Goal: Complete application form

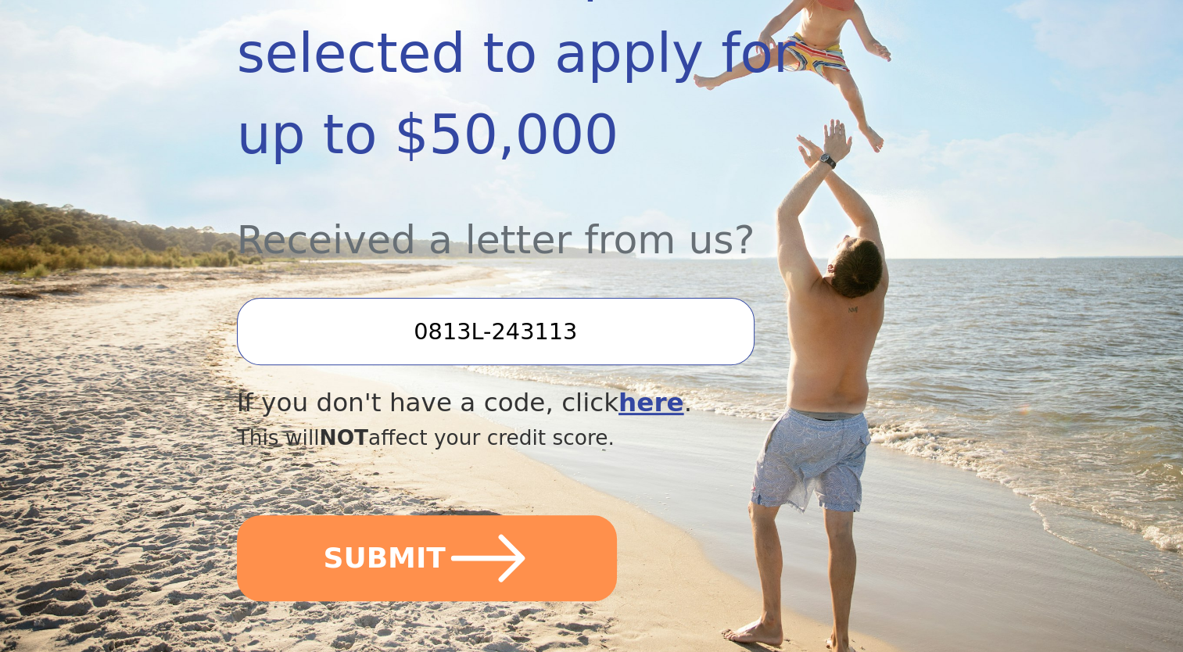
scroll to position [407, 0]
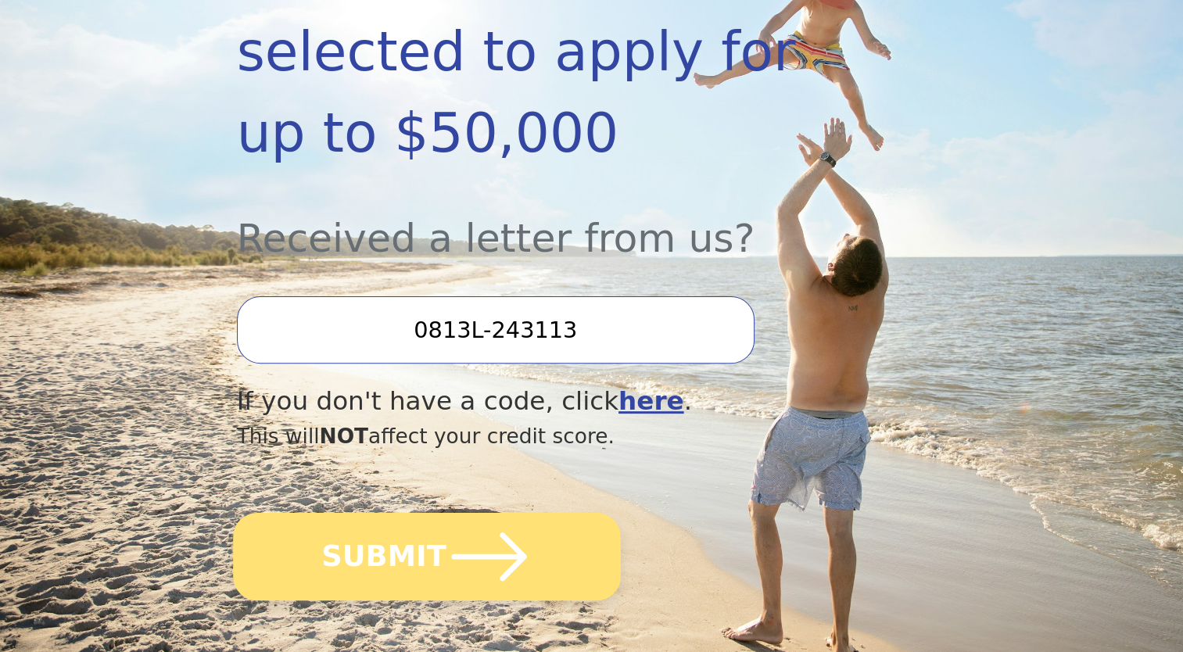
click at [523, 514] on icon "submit" at bounding box center [489, 557] width 86 height 86
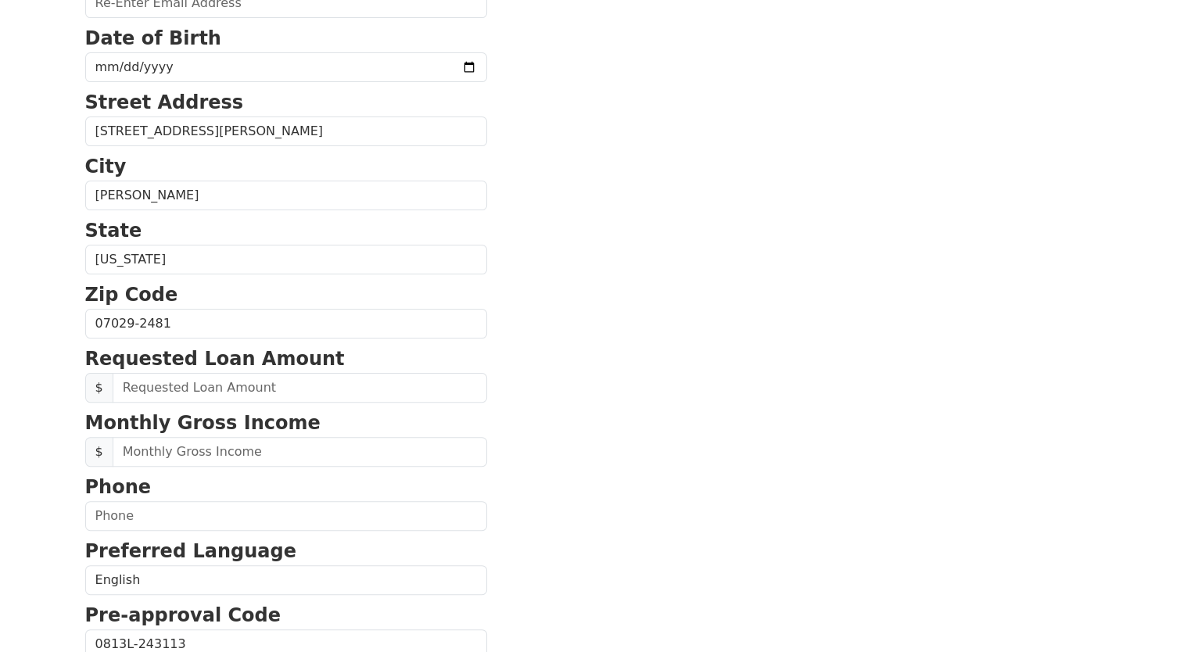
scroll to position [375, 0]
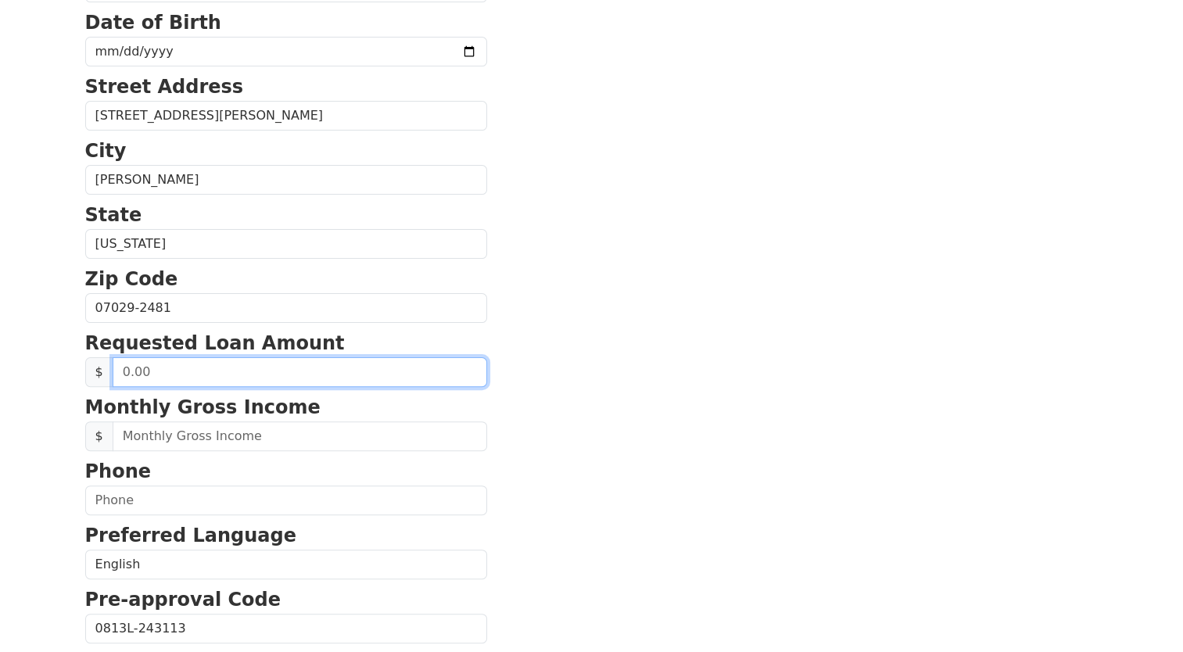
click at [142, 367] on input "text" at bounding box center [300, 372] width 375 height 30
type input "50,000.00"
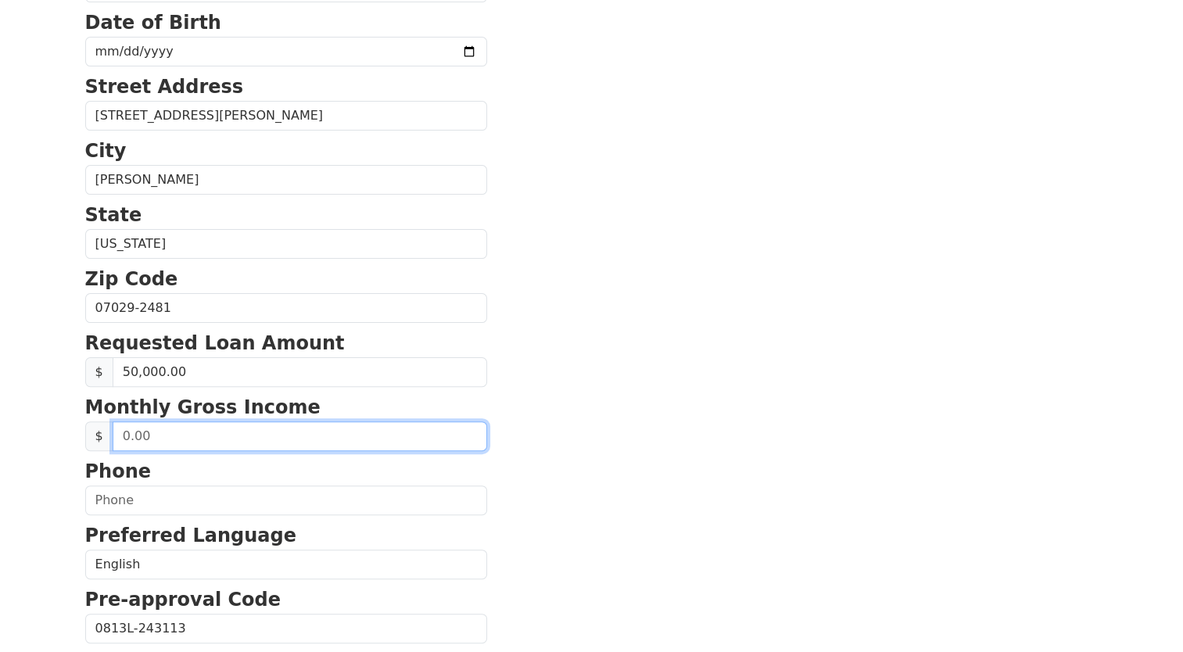
click at [124, 436] on input "text" at bounding box center [300, 437] width 375 height 30
type input "1.00"
type input "12,000.00"
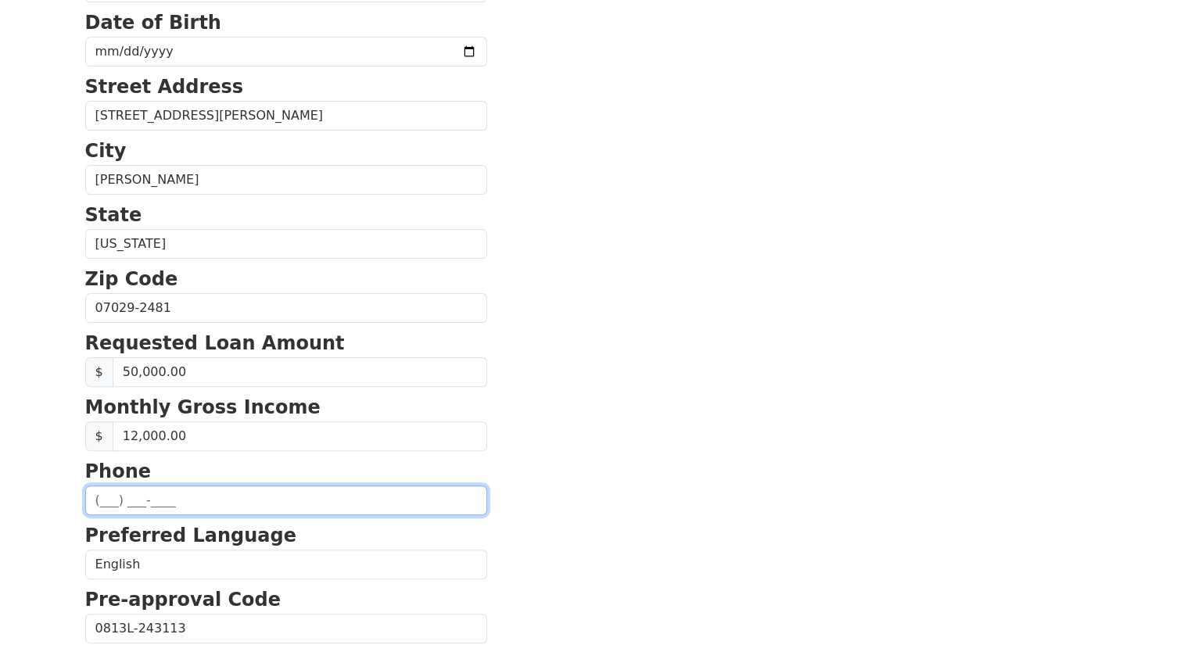
click at [131, 497] on input "text" at bounding box center [286, 501] width 402 height 30
type input "[PHONE_NUMBER]"
type input "[EMAIL_ADDRESS][DOMAIN_NAME]"
type input "[PHONE_NUMBER]"
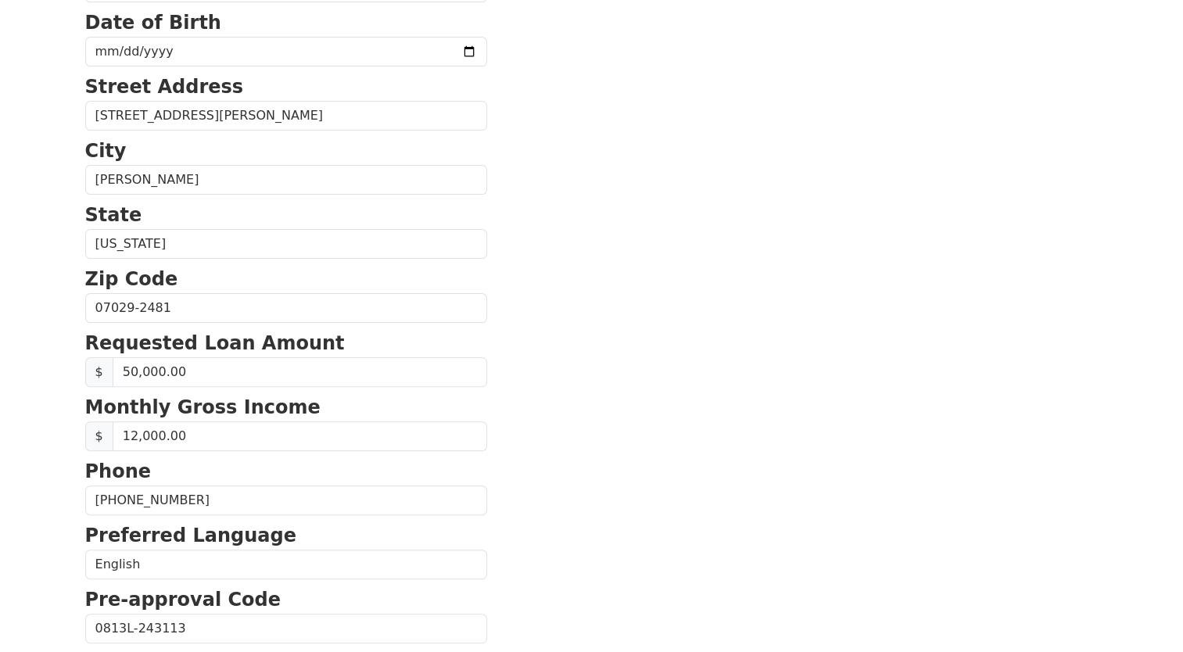
click at [626, 471] on section "First Name [PERSON_NAME] Last Name [PERSON_NAME] Email Address [EMAIL_ADDRESS][…" at bounding box center [592, 309] width 1014 height 1115
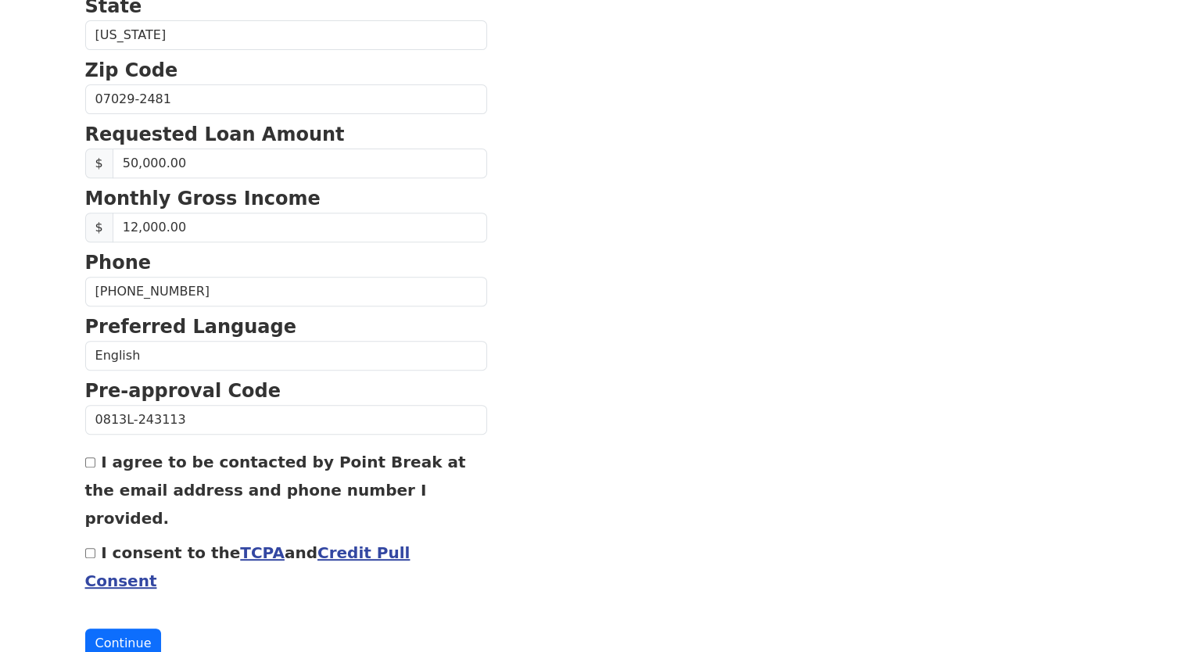
scroll to position [587, 0]
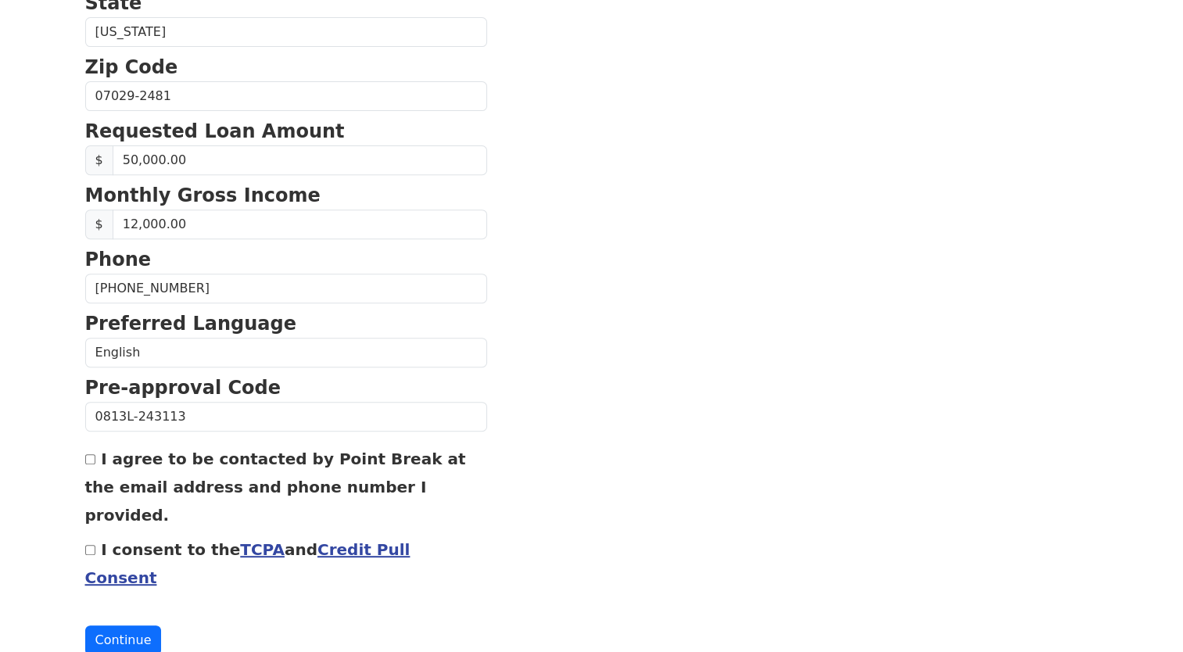
click at [91, 454] on input "I agree to be contacted by Point Break at the email address and phone number I …" at bounding box center [90, 459] width 10 height 10
checkbox input "true"
click at [90, 535] on div "I consent to the TCPA and Credit Pull Consent" at bounding box center [286, 563] width 402 height 56
click at [89, 545] on input "I consent to the TCPA and Credit Pull Consent" at bounding box center [90, 550] width 10 height 10
checkbox input "true"
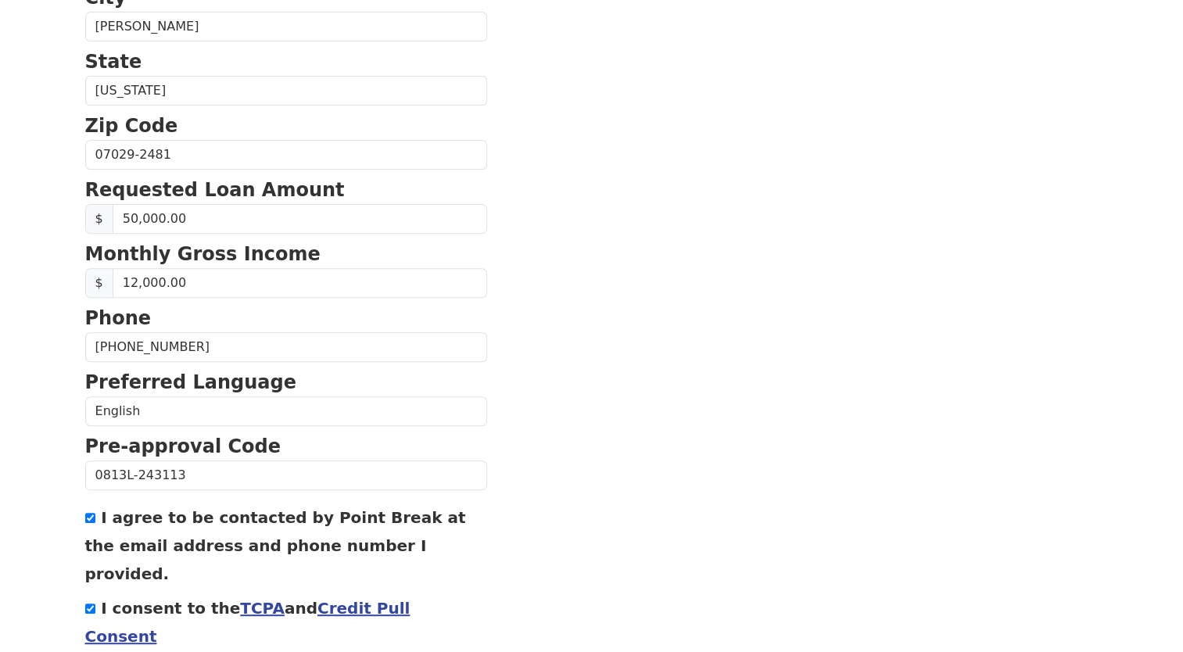
scroll to position [525, 0]
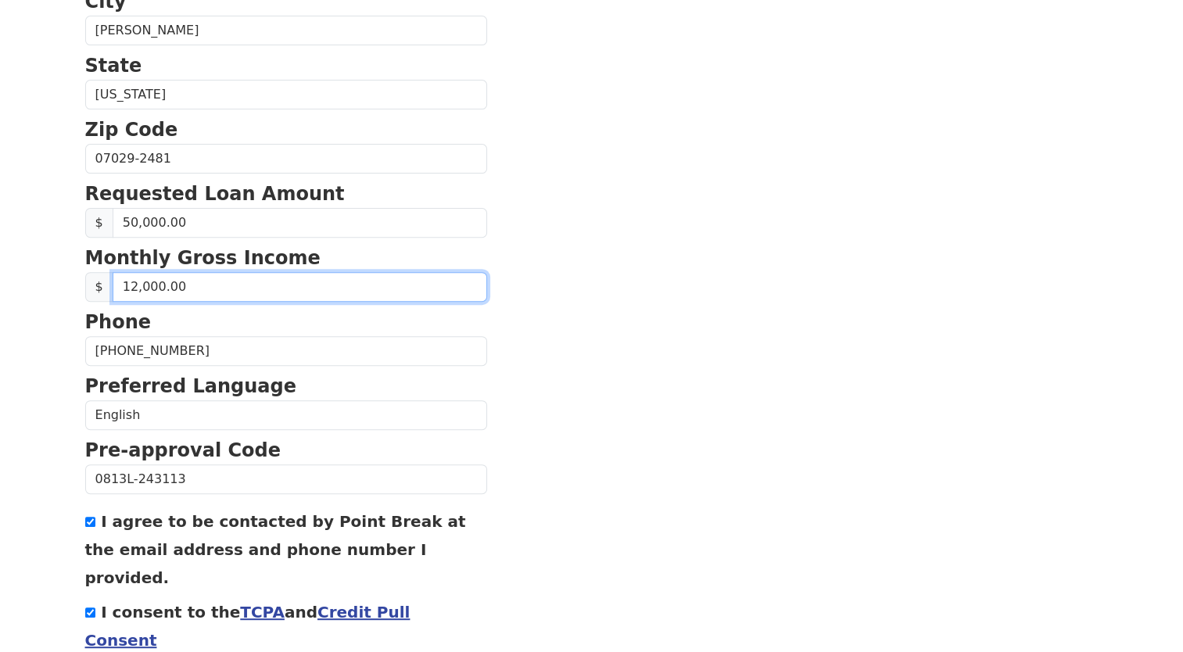
click at [204, 283] on input "12,000.00" at bounding box center [300, 287] width 375 height 30
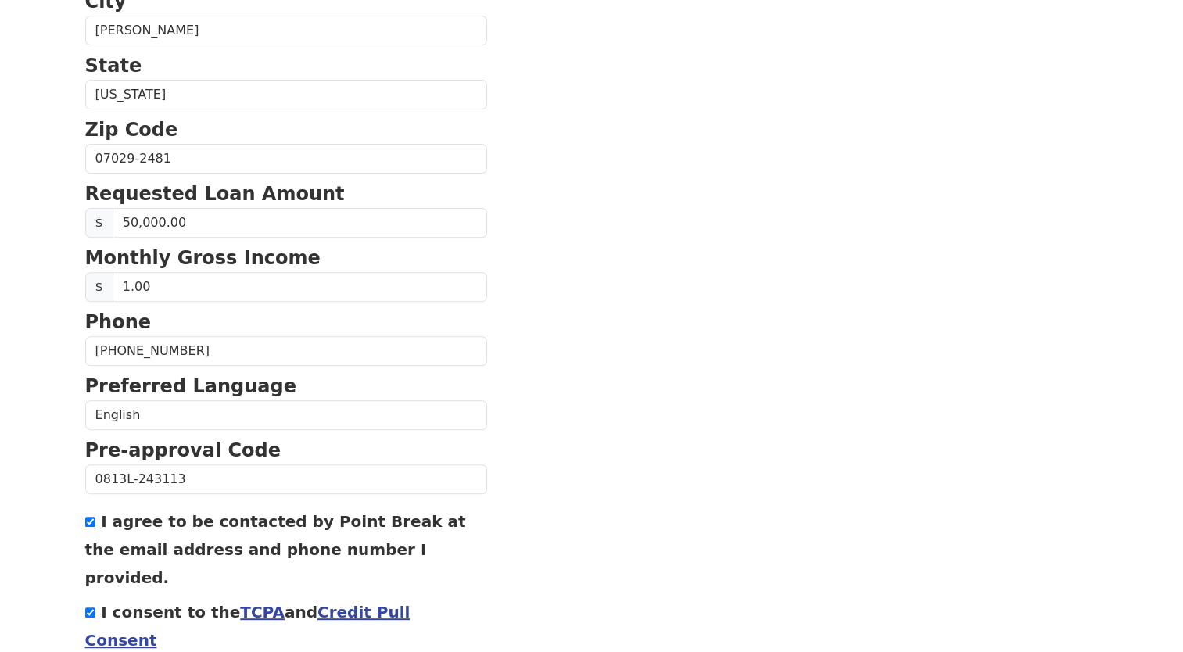
click at [597, 318] on section "First Name [PERSON_NAME] Last Name [PERSON_NAME] Email Address [EMAIL_ADDRESS][…" at bounding box center [592, 160] width 1014 height 1115
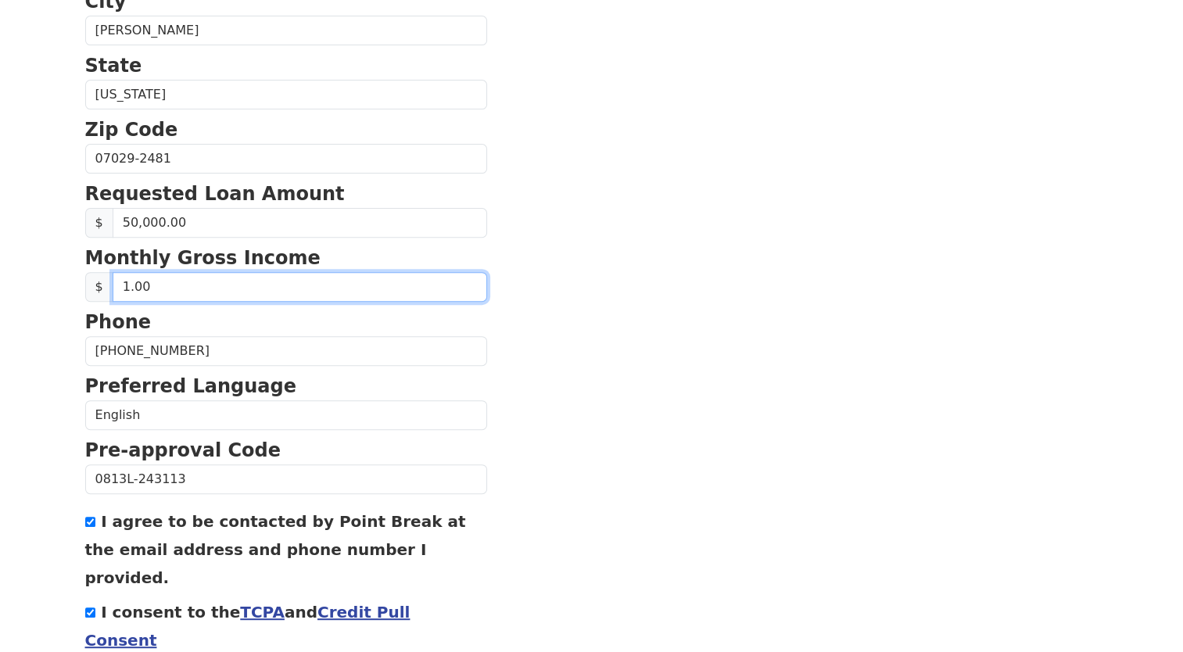
click at [191, 284] on input "1.00" at bounding box center [300, 287] width 375 height 30
type input "15,000.00"
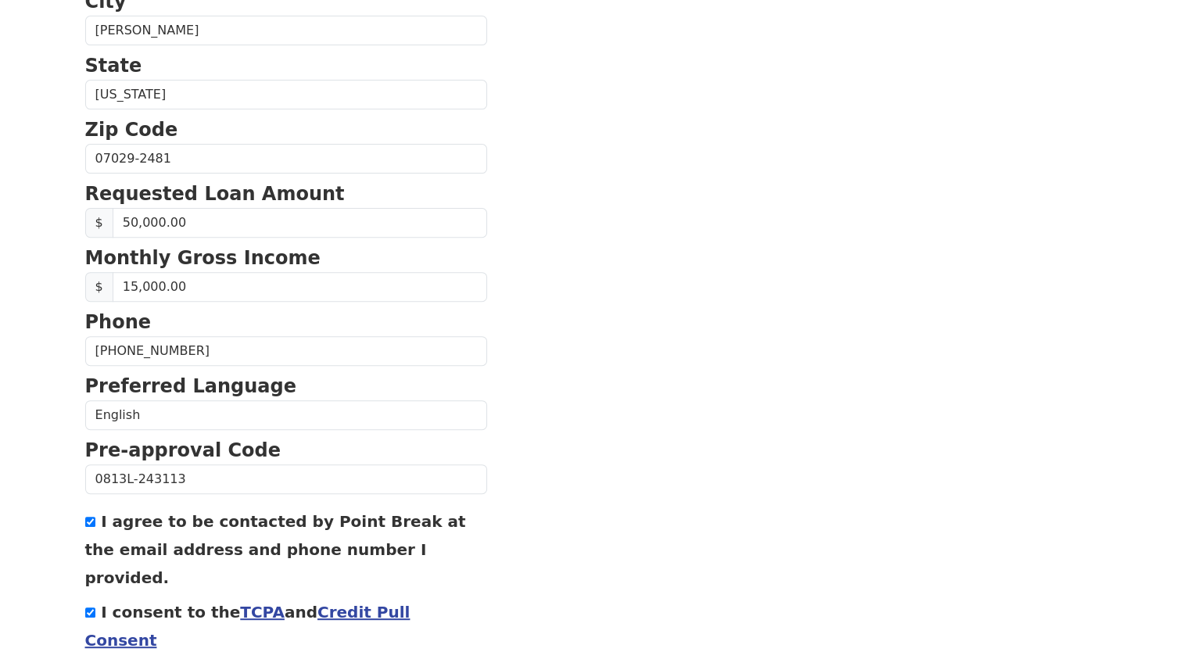
click at [558, 357] on section "First Name [PERSON_NAME] Last Name [PERSON_NAME] Email Address [EMAIL_ADDRESS][…" at bounding box center [592, 160] width 1014 height 1115
drag, startPoint x: 558, startPoint y: 357, endPoint x: 992, endPoint y: 540, distance: 471.0
click at [992, 540] on section "First Name [PERSON_NAME] Last Name [PERSON_NAME] Email Address [EMAIL_ADDRESS][…" at bounding box center [592, 160] width 1014 height 1115
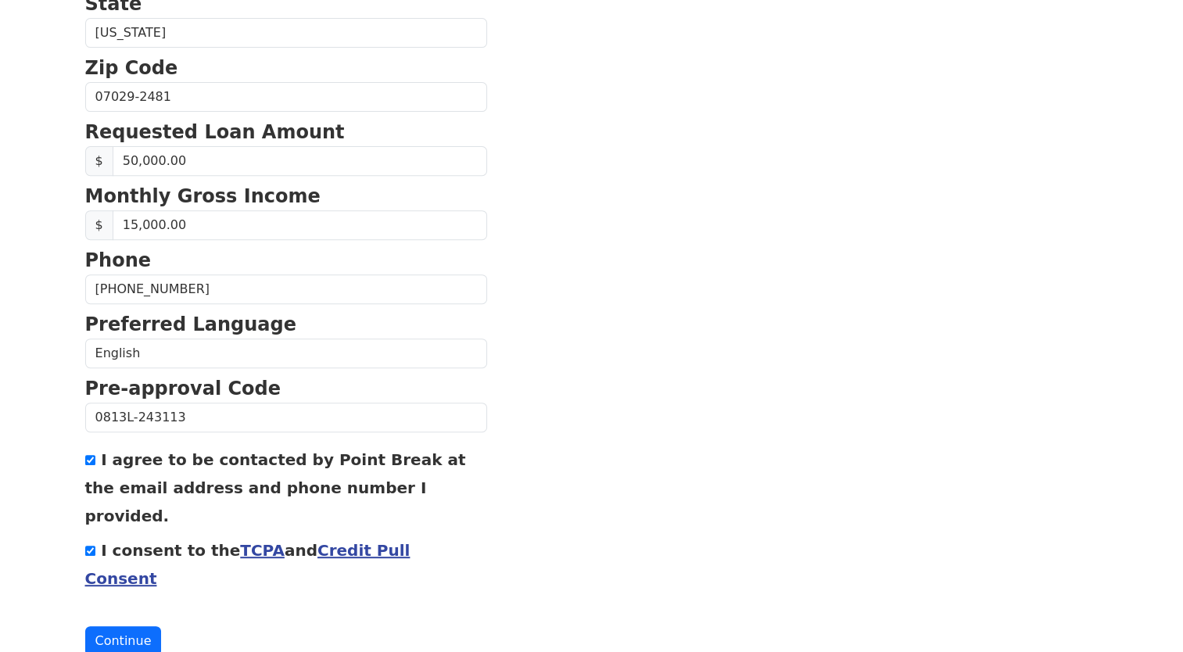
scroll to position [587, 0]
click at [184, 152] on input "50,000.00" at bounding box center [300, 160] width 375 height 30
type input "35,000.00"
click at [125, 626] on button "Continue" at bounding box center [123, 641] width 77 height 30
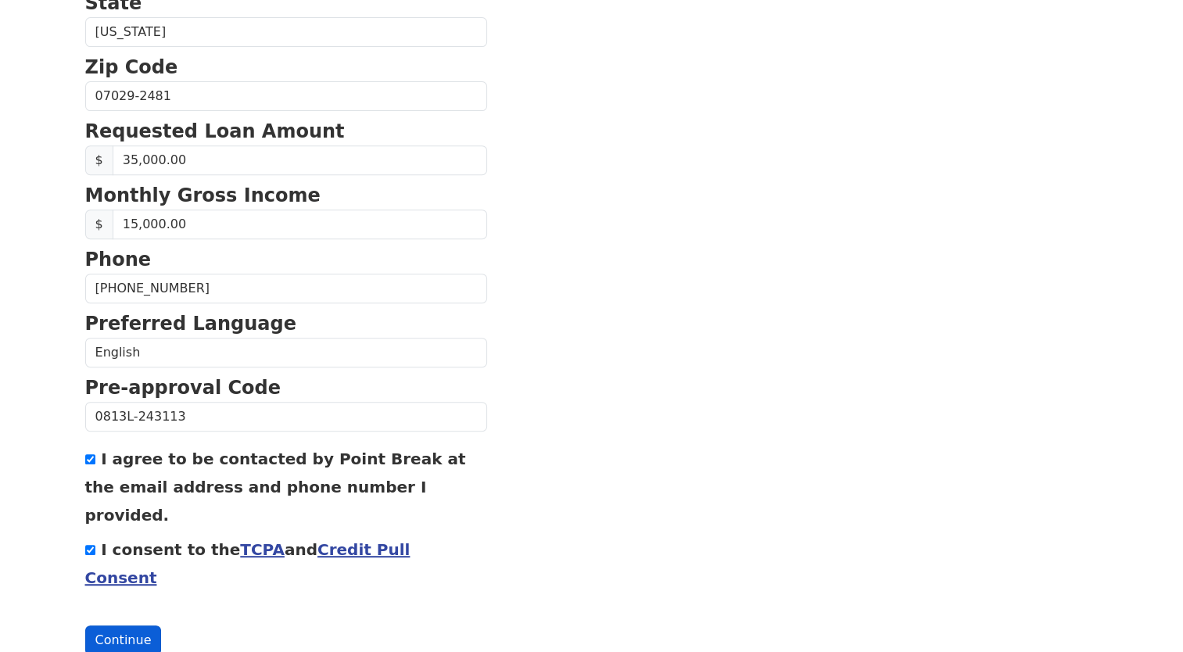
click at [134, 626] on button "Continue" at bounding box center [123, 641] width 77 height 30
click at [135, 626] on button "Continue" at bounding box center [123, 641] width 77 height 30
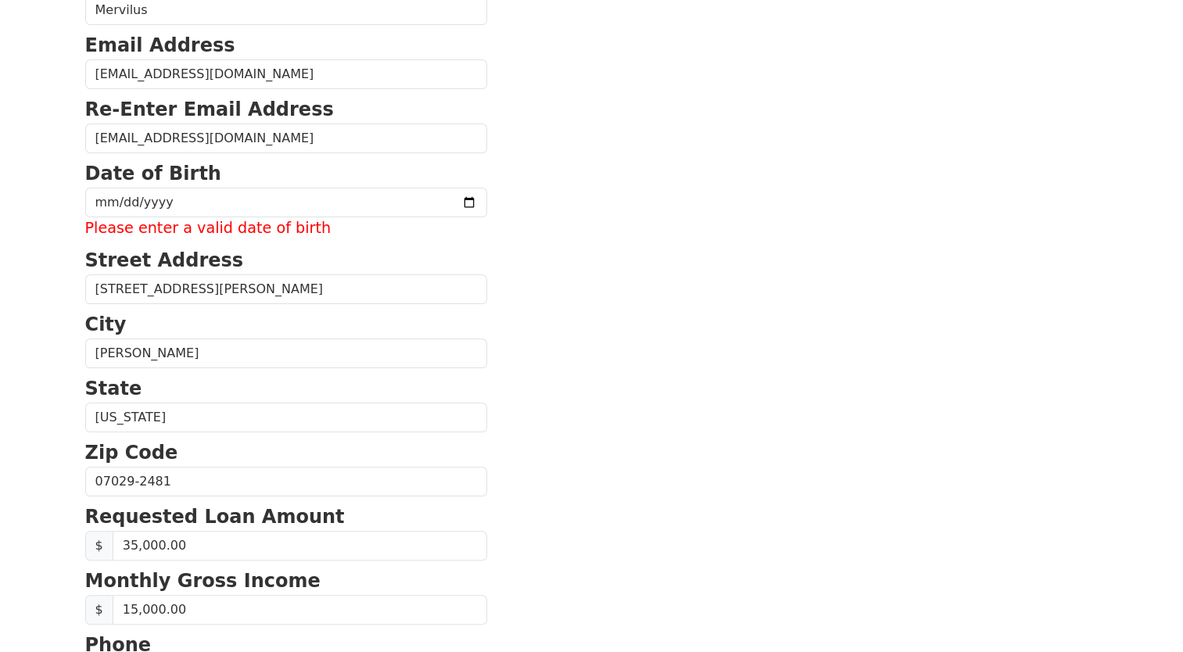
scroll to position [217, 0]
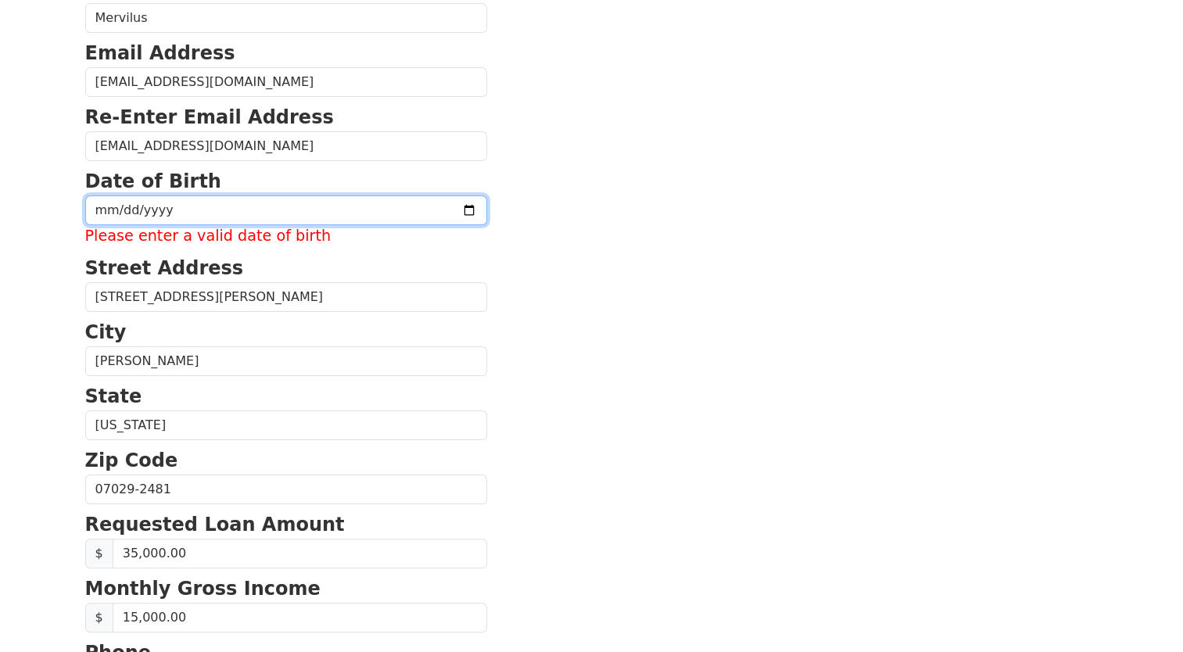
click at [117, 208] on input "date" at bounding box center [286, 211] width 402 height 30
type input "[DATE]"
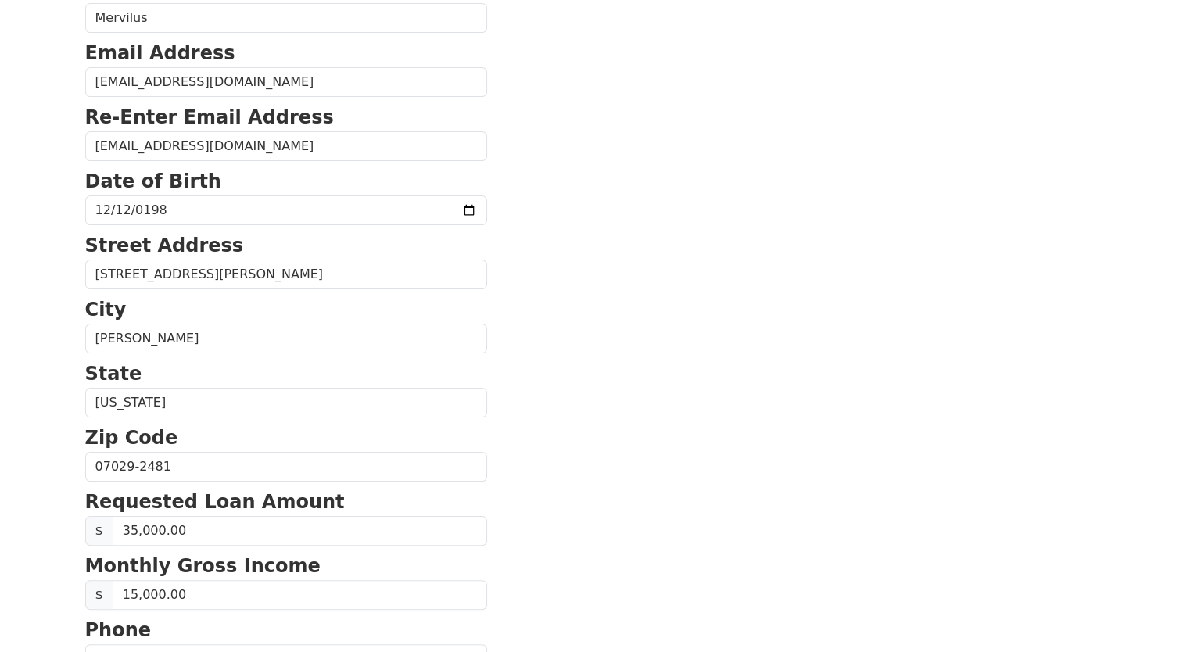
click at [644, 383] on section "First Name [PERSON_NAME] Last Name [PERSON_NAME] Email Address [EMAIL_ADDRESS][…" at bounding box center [592, 468] width 1014 height 1115
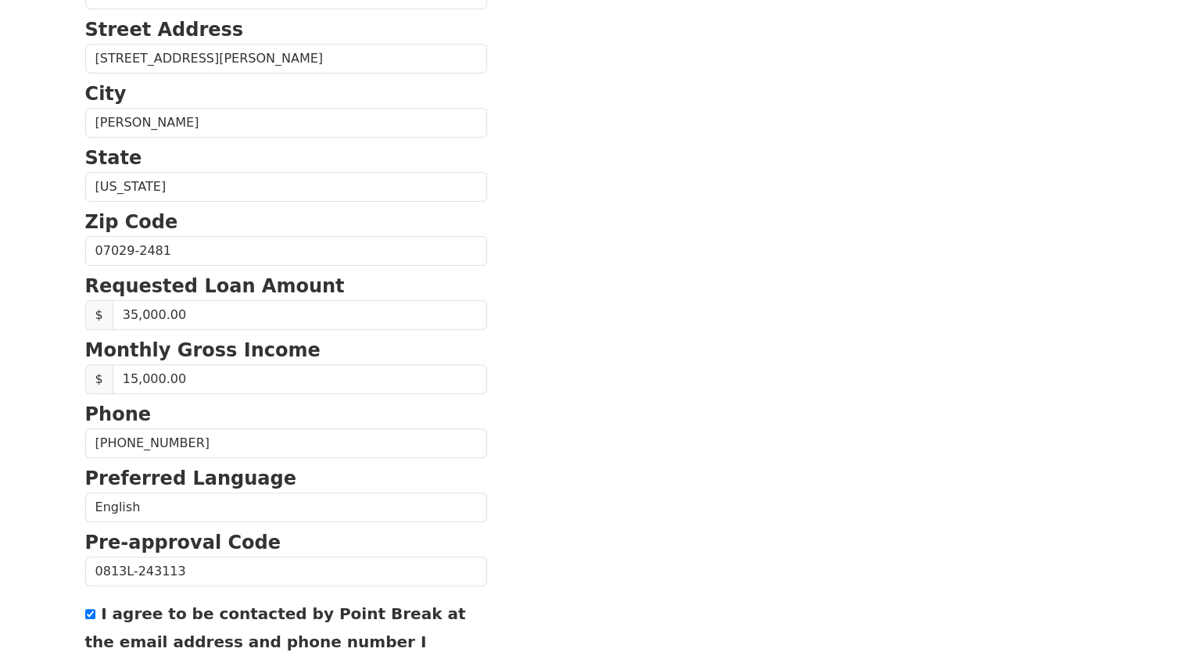
scroll to position [431, 0]
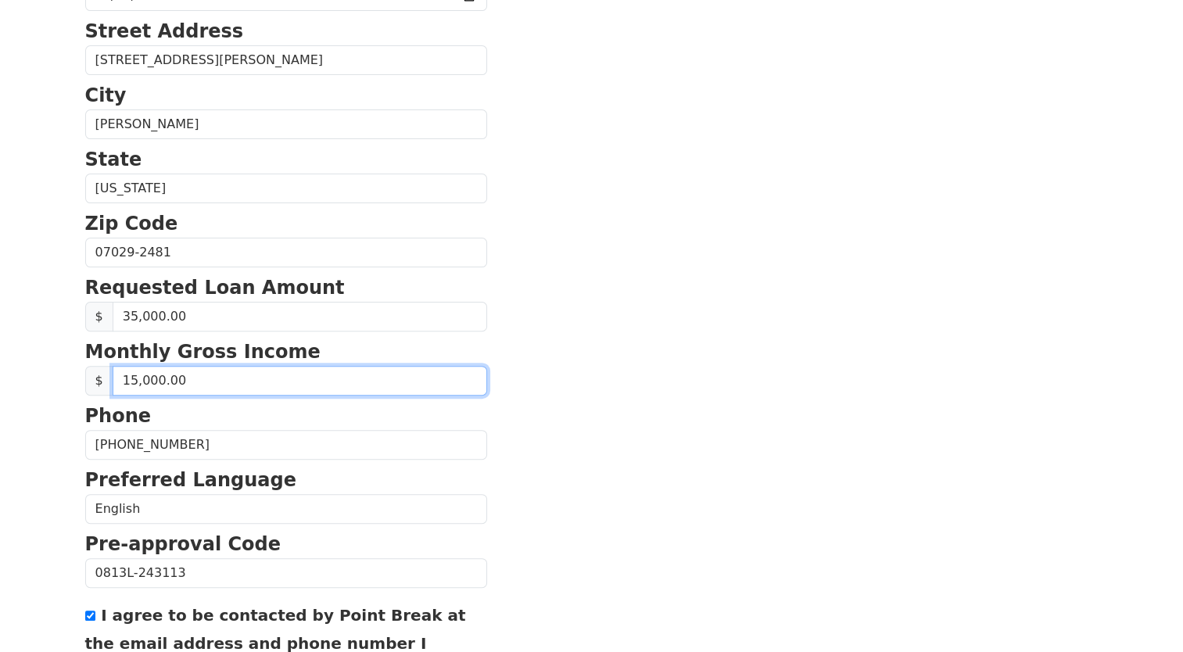
click at [200, 379] on input "15,000.00" at bounding box center [300, 381] width 375 height 30
type input "12,000.00"
click at [565, 385] on section "First Name [PERSON_NAME] Last Name [PERSON_NAME] Email Address [EMAIL_ADDRESS][…" at bounding box center [592, 254] width 1014 height 1115
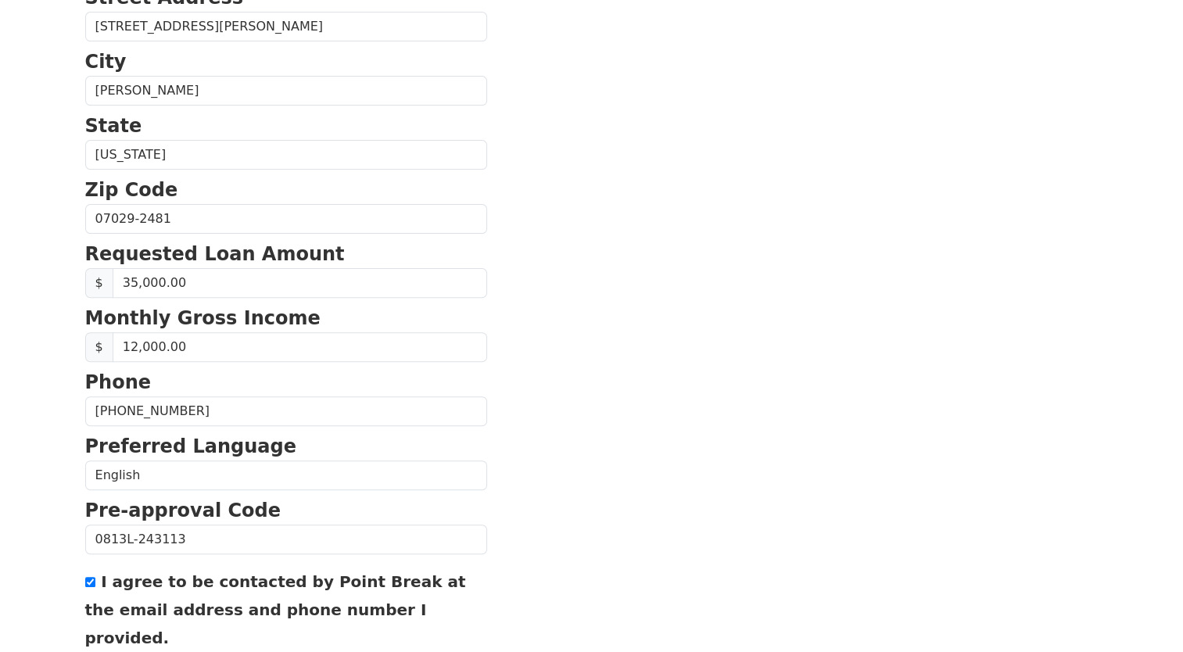
scroll to position [587, 0]
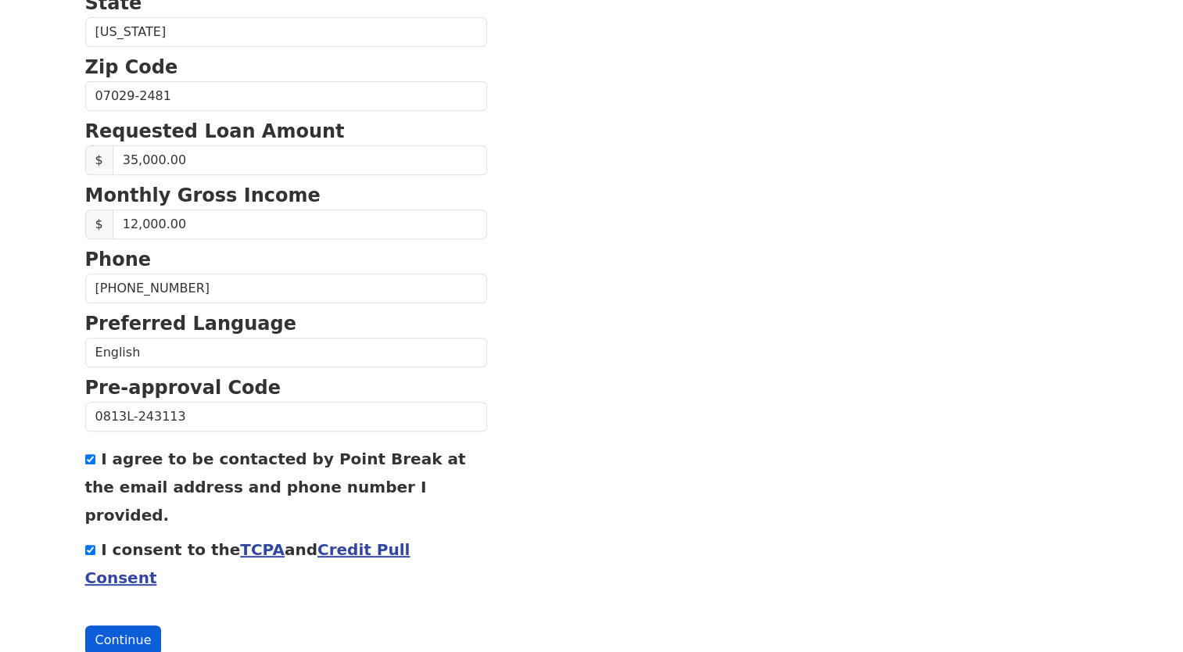
click at [116, 626] on button "Continue" at bounding box center [123, 641] width 77 height 30
